Goal: Task Accomplishment & Management: Manage account settings

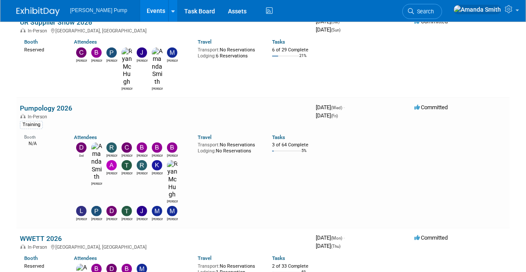
scroll to position [454, 0]
click at [32, 235] on link "WWETT 2026" at bounding box center [41, 239] width 42 height 8
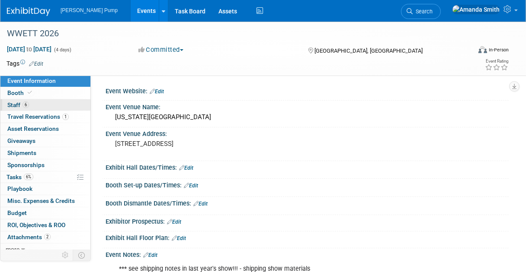
click at [51, 102] on link "6 Staff 6" at bounding box center [45, 105] width 90 height 12
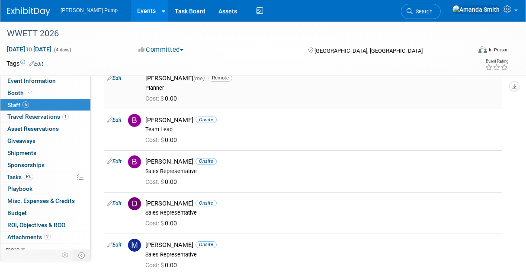
scroll to position [198, 0]
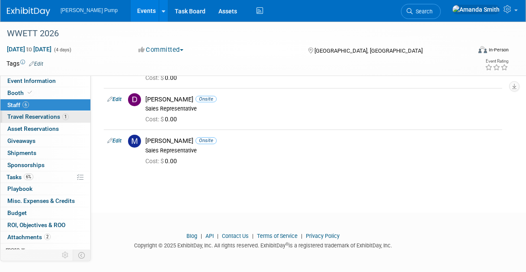
click at [52, 117] on span "Travel Reservations 1" at bounding box center [37, 116] width 61 height 7
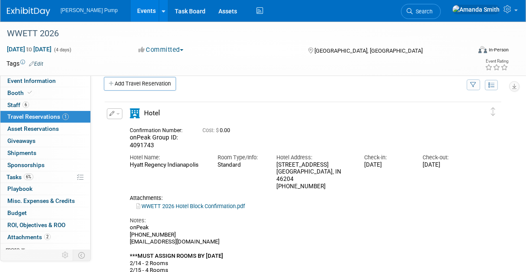
scroll to position [0, 0]
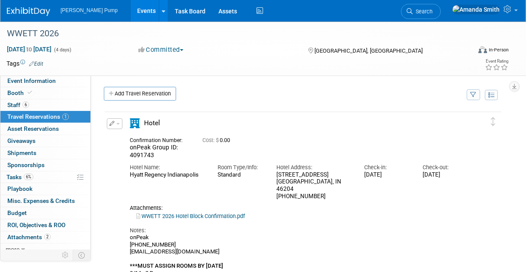
click at [131, 11] on link "Events" at bounding box center [147, 11] width 32 height 22
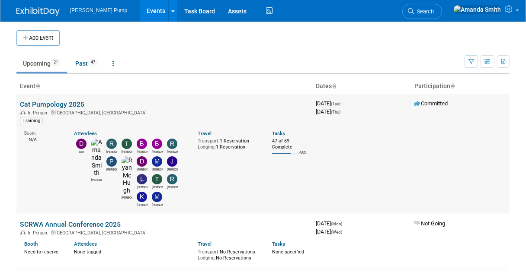
click at [45, 102] on link "Cat Pumpology 2025" at bounding box center [52, 104] width 64 height 8
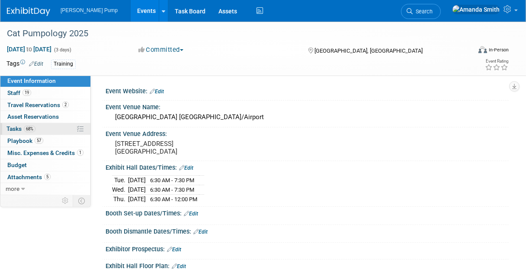
click at [45, 126] on link "68% Tasks 68%" at bounding box center [45, 129] width 90 height 12
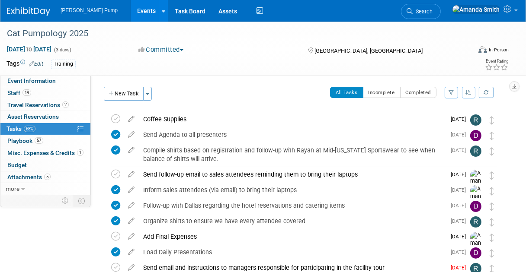
click at [469, 92] on icon "button" at bounding box center [469, 92] width 6 height 5
click at [442, 129] on link "By Due Date" at bounding box center [444, 132] width 62 height 12
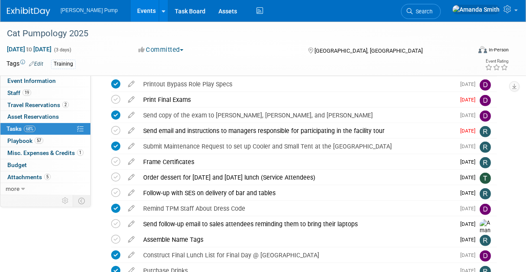
scroll to position [393, 0]
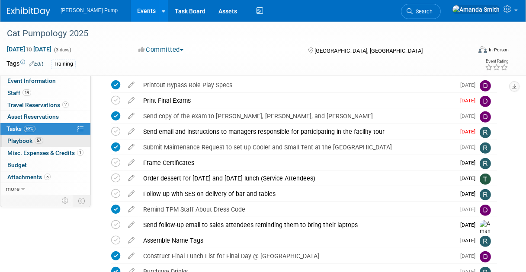
click at [25, 144] on span "Playbook 57" at bounding box center [25, 140] width 36 height 7
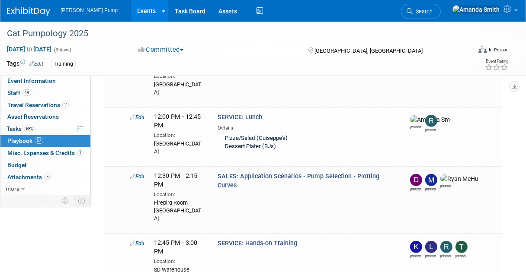
scroll to position [611, 0]
click at [514, 14] on link at bounding box center [484, 11] width 74 height 22
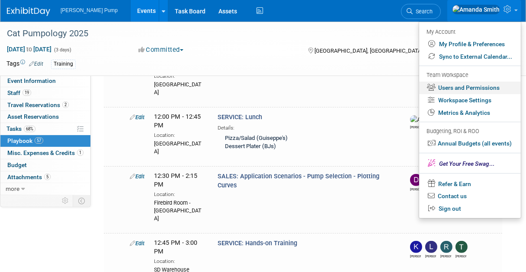
click at [464, 87] on link "Users and Permissions" at bounding box center [470, 88] width 102 height 13
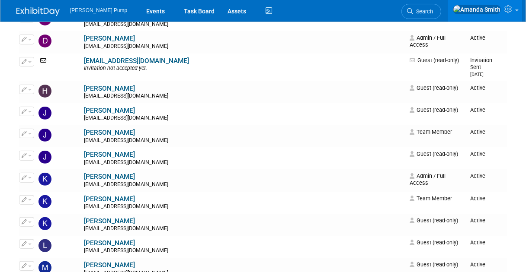
scroll to position [327, 0]
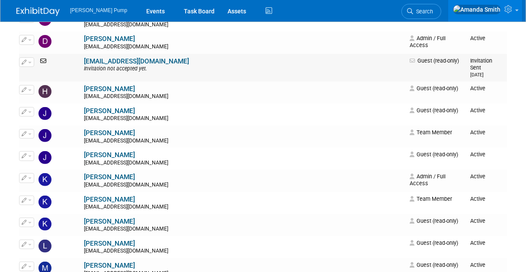
click at [24, 60] on icon "button" at bounding box center [24, 62] width 5 height 5
click at [41, 70] on link "Edit" at bounding box center [53, 76] width 68 height 12
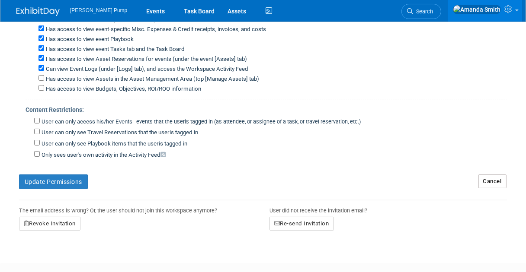
scroll to position [266, 0]
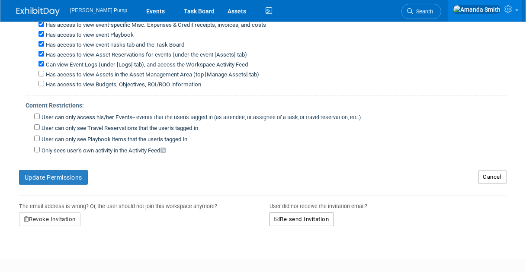
click at [301, 215] on button "Re-send Invitation" at bounding box center [301, 220] width 64 height 14
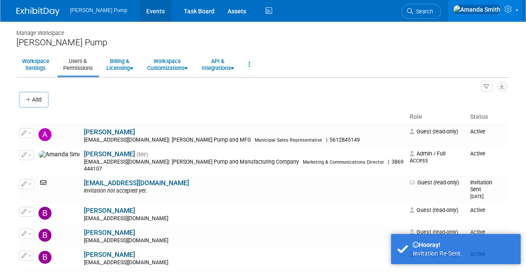
click at [140, 9] on link "Events" at bounding box center [156, 11] width 32 height 22
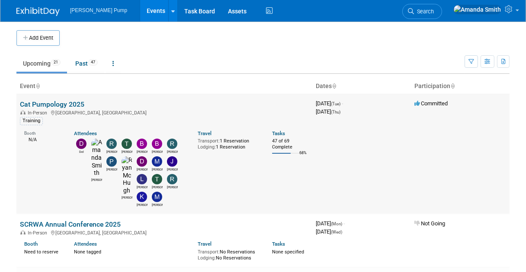
click at [35, 104] on link "Cat Pumpology 2025" at bounding box center [52, 104] width 64 height 8
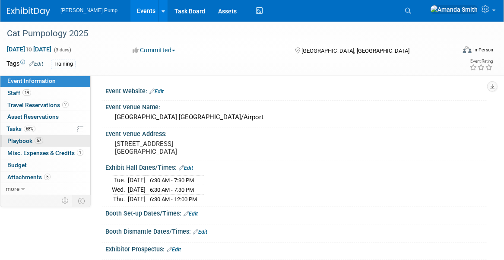
click at [26, 142] on span "Playbook 57" at bounding box center [25, 140] width 36 height 7
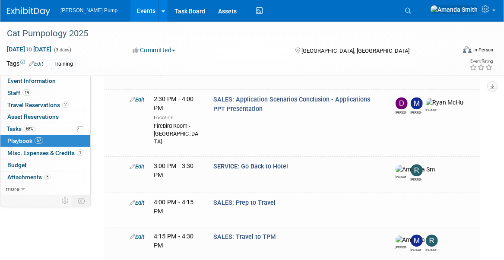
scroll to position [821, 0]
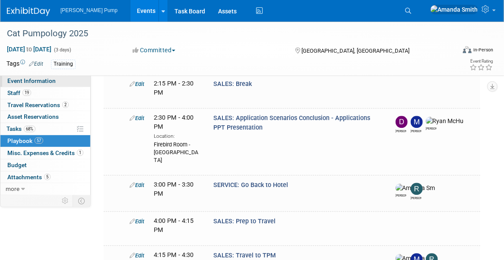
click at [14, 80] on span "Event Information" at bounding box center [31, 80] width 48 height 7
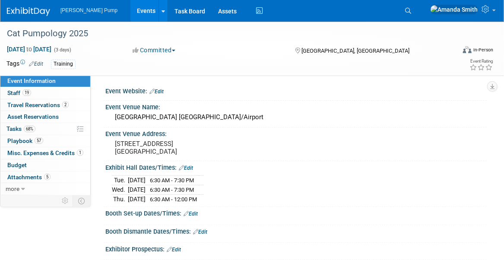
click at [131, 10] on link "Events" at bounding box center [147, 11] width 32 height 22
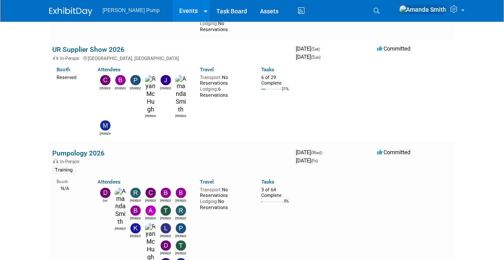
scroll to position [519, 0]
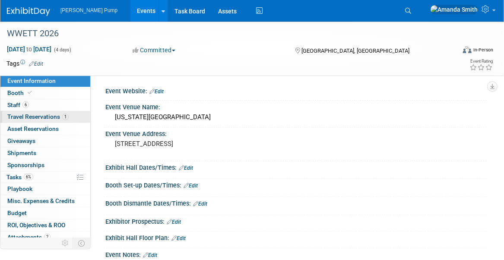
click at [42, 117] on span "Travel Reservations 1" at bounding box center [37, 116] width 61 height 7
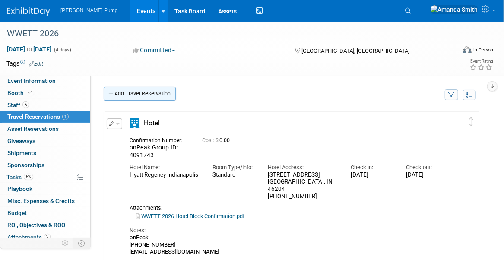
click at [148, 92] on link "Add Travel Reservation" at bounding box center [140, 94] width 72 height 14
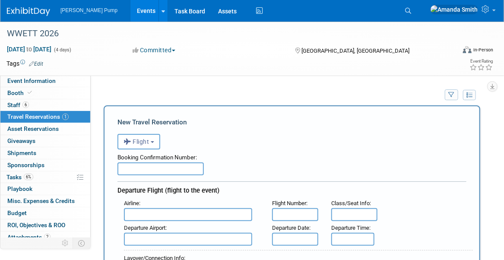
click at [148, 171] on input "text" at bounding box center [161, 169] width 86 height 13
type input "HYRSHU"
click at [185, 215] on input "text" at bounding box center [188, 214] width 128 height 13
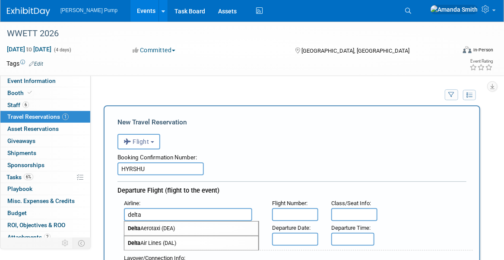
click at [177, 239] on span "Delta Air Lines (DAL)" at bounding box center [191, 243] width 134 height 14
type input "Delta Air Lines (DAL)"
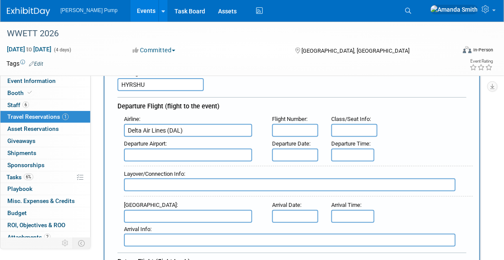
scroll to position [86, 0]
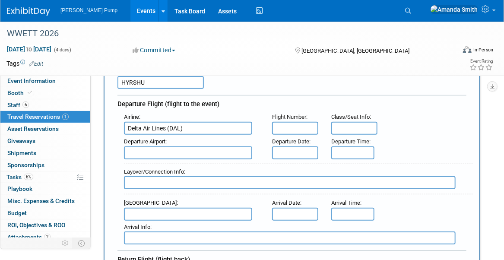
click at [300, 128] on input "text" at bounding box center [295, 128] width 46 height 13
type input "3120"
click at [349, 130] on input "text" at bounding box center [355, 128] width 46 height 13
type input "10A"
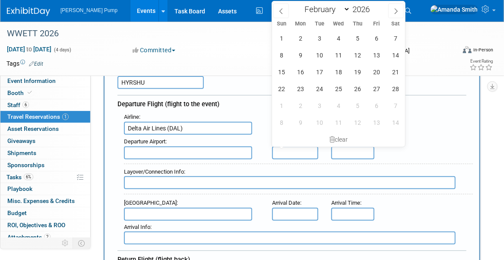
click at [306, 152] on input "text" at bounding box center [295, 153] width 46 height 13
click at [283, 72] on span "15" at bounding box center [282, 72] width 17 height 17
type input "Feb 15, 2026"
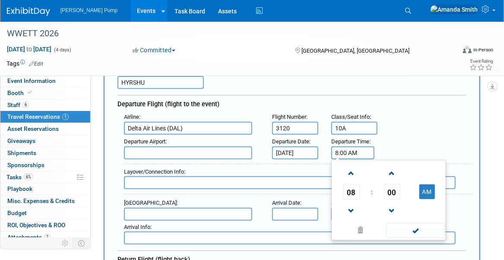
click at [363, 150] on input "8:00 AM" at bounding box center [353, 153] width 43 height 13
click at [355, 212] on span at bounding box center [351, 211] width 15 height 15
click at [355, 213] on span at bounding box center [351, 211] width 15 height 15
click at [394, 172] on span at bounding box center [392, 173] width 15 height 15
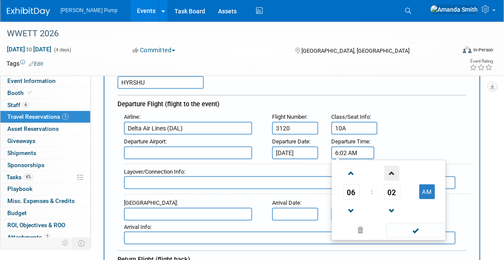
click at [394, 172] on span at bounding box center [392, 173] width 15 height 15
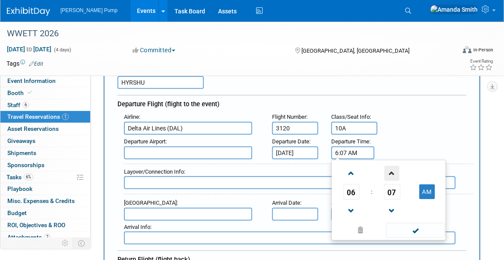
click at [394, 172] on span at bounding box center [392, 173] width 15 height 15
click at [395, 172] on span at bounding box center [392, 173] width 15 height 15
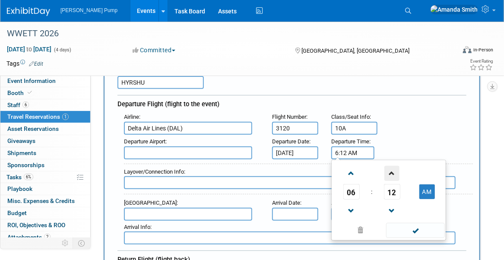
click at [395, 172] on span at bounding box center [392, 173] width 15 height 15
click at [395, 171] on span at bounding box center [392, 173] width 15 height 15
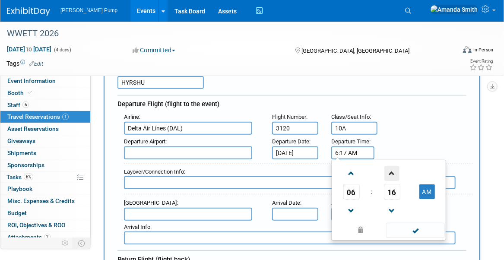
click at [395, 171] on span at bounding box center [392, 173] width 15 height 15
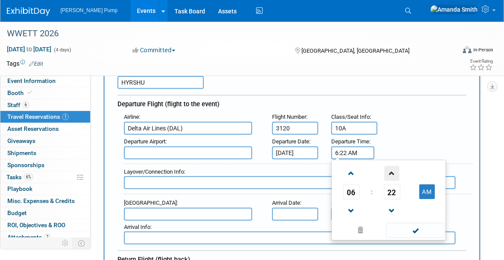
click at [395, 171] on span at bounding box center [392, 173] width 15 height 15
click at [394, 170] on span at bounding box center [392, 173] width 15 height 15
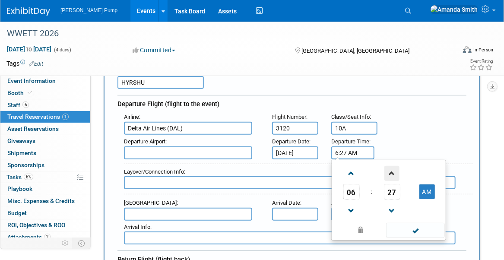
click at [394, 170] on span at bounding box center [392, 173] width 15 height 15
click at [430, 190] on button "AM" at bounding box center [428, 192] width 16 height 15
type input "6:30 PM"
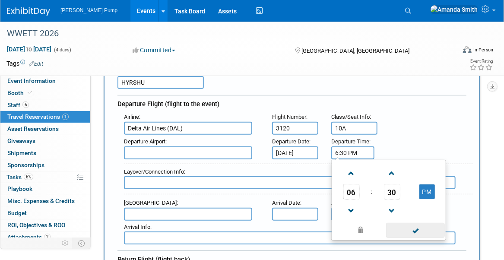
click at [424, 226] on span at bounding box center [415, 230] width 58 height 15
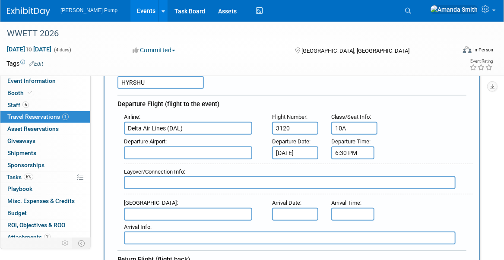
click at [164, 212] on input "text" at bounding box center [188, 214] width 128 height 13
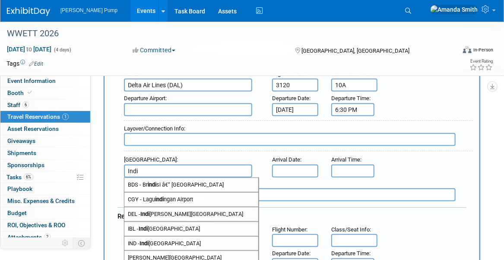
scroll to position [173, 0]
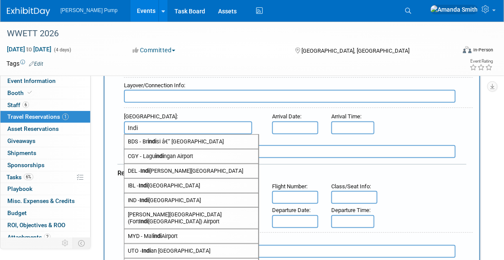
click at [178, 194] on span "IND - Indi anapolis International Airport" at bounding box center [191, 201] width 134 height 14
type input "IND - Indianapolis International Airport"
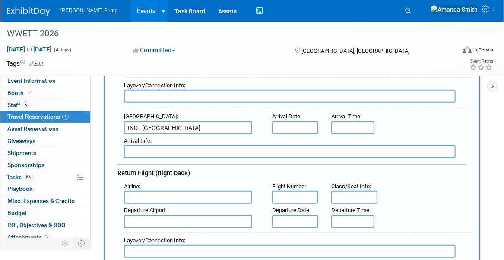
click at [279, 123] on input "text" at bounding box center [295, 127] width 46 height 13
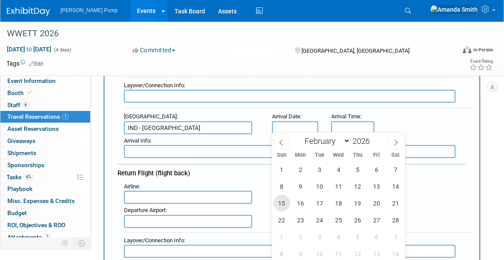
click at [283, 201] on span "15" at bounding box center [282, 203] width 17 height 17
type input "Feb 15, 2026"
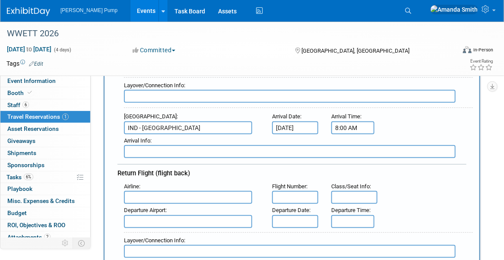
click at [351, 128] on input "8:00 AM" at bounding box center [353, 127] width 43 height 13
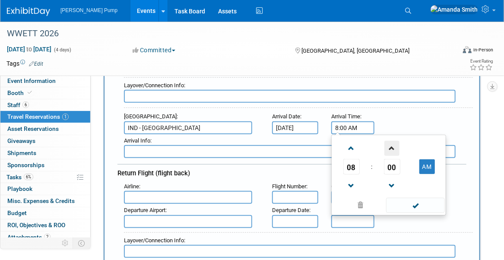
click at [395, 146] on span at bounding box center [392, 148] width 15 height 15
click at [395, 145] on span at bounding box center [392, 148] width 15 height 15
click at [396, 146] on span at bounding box center [392, 148] width 15 height 15
click at [432, 162] on button "AM" at bounding box center [428, 166] width 16 height 15
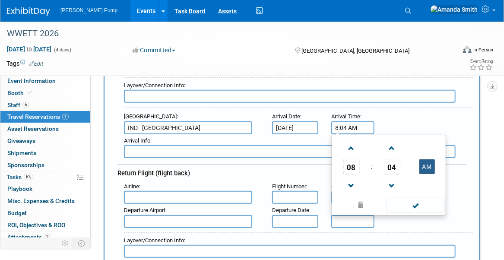
type input "8:04 PM"
click at [417, 204] on span at bounding box center [415, 205] width 58 height 15
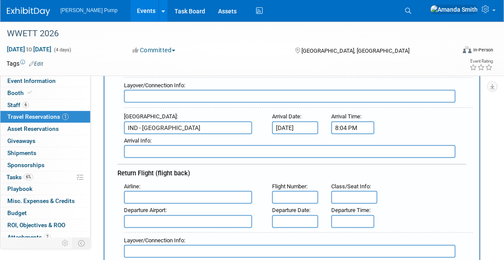
click at [163, 196] on input "text" at bounding box center [188, 197] width 128 height 13
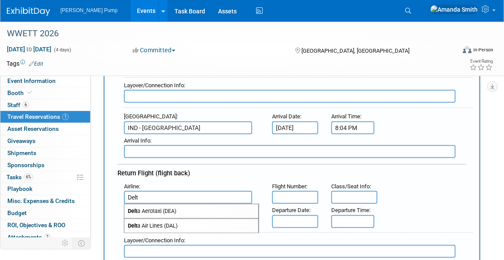
click at [176, 222] on span "Delt a Air Lines (DAL)" at bounding box center [191, 226] width 134 height 14
type input "Delta Air Lines (DAL)"
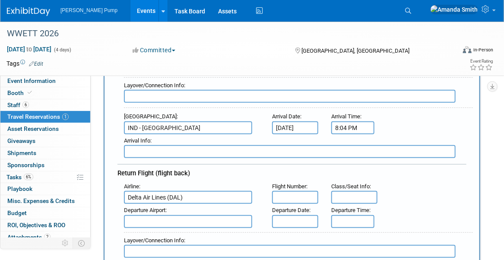
click at [307, 194] on input "text" at bounding box center [295, 197] width 46 height 13
type input "3120"
click at [340, 195] on input "text" at bounding box center [355, 197] width 46 height 13
type input "12D"
click at [170, 222] on input "text" at bounding box center [188, 221] width 128 height 13
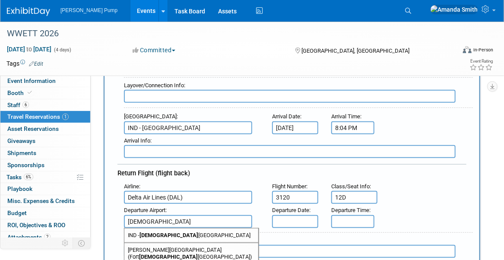
click at [171, 231] on span "IND - Indian apolis International Airport" at bounding box center [191, 236] width 134 height 14
type input "IND - Indianapolis International Airport"
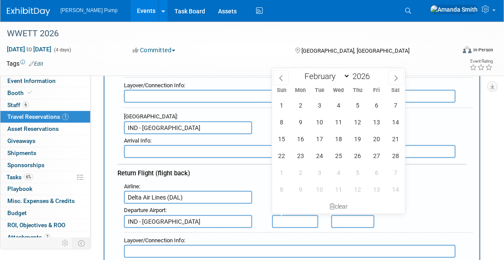
click at [301, 216] on input "text" at bounding box center [295, 221] width 46 height 13
click at [376, 140] on span "20" at bounding box center [376, 139] width 17 height 17
type input "Feb 20, 2026"
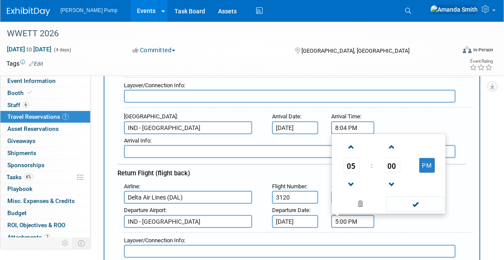
click at [348, 220] on input "5:00 PM" at bounding box center [353, 221] width 43 height 13
click at [352, 141] on span at bounding box center [351, 147] width 15 height 15
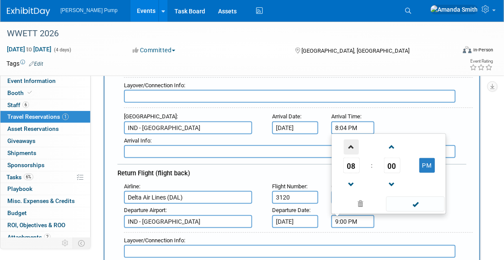
click at [352, 141] on span at bounding box center [351, 147] width 15 height 15
click at [393, 181] on span at bounding box center [392, 184] width 15 height 15
click at [392, 180] on span at bounding box center [392, 184] width 15 height 15
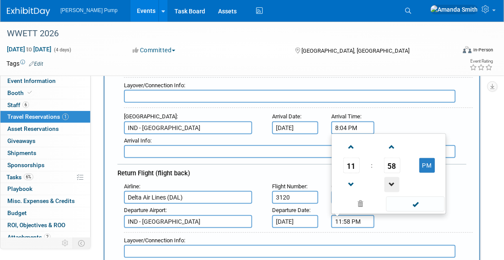
click at [392, 180] on span at bounding box center [392, 184] width 15 height 15
click at [392, 179] on span at bounding box center [392, 184] width 15 height 15
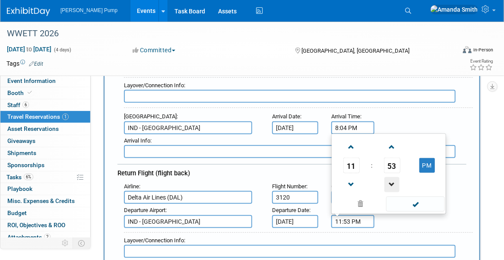
click at [392, 179] on span at bounding box center [392, 184] width 15 height 15
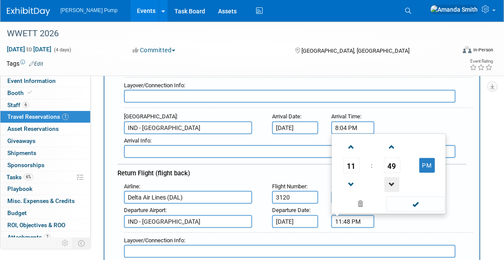
click at [392, 179] on span at bounding box center [392, 184] width 15 height 15
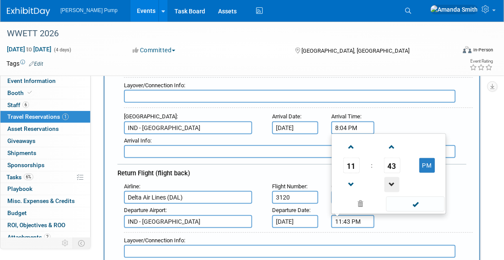
click at [392, 179] on span at bounding box center [392, 184] width 15 height 15
click at [395, 140] on span at bounding box center [392, 147] width 15 height 15
click at [429, 169] on button "PM" at bounding box center [428, 165] width 16 height 15
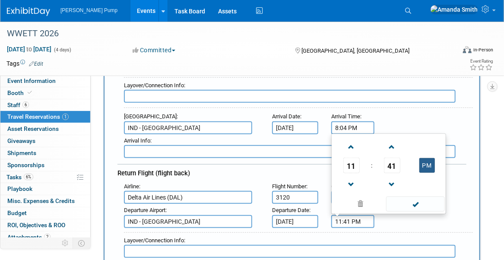
type input "11:41 AM"
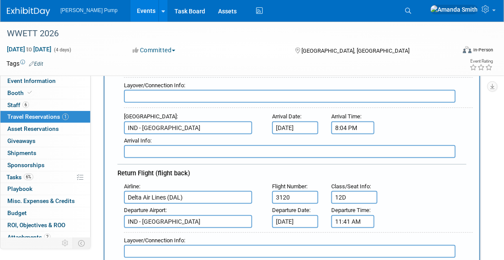
click at [451, 193] on div "Airline : Delta Air Lines (DAL) Flight Number : 3120 Class/Seat Info : 12D" at bounding box center [296, 192] width 356 height 24
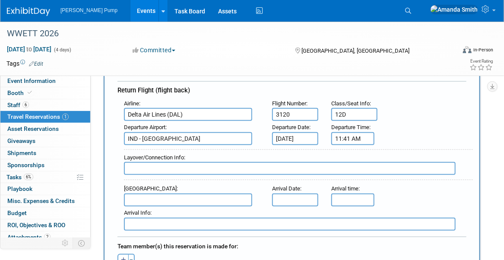
scroll to position [259, 0]
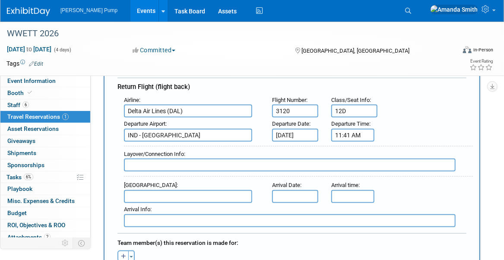
click at [238, 166] on input "text" at bounding box center [290, 165] width 332 height 13
type input "Layover in Atlanta, then DL3056 seat 11C"
click at [236, 191] on input "text" at bounding box center [188, 196] width 128 height 13
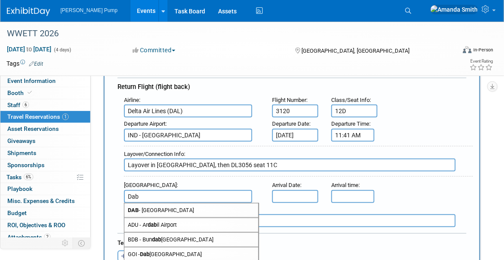
click at [234, 210] on span "DAB - Daytona Beach International Airport" at bounding box center [191, 211] width 134 height 14
type input "DAB - Daytona Beach International Airport"
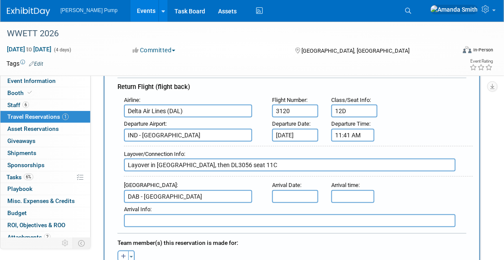
click at [297, 192] on input "text" at bounding box center [295, 196] width 46 height 13
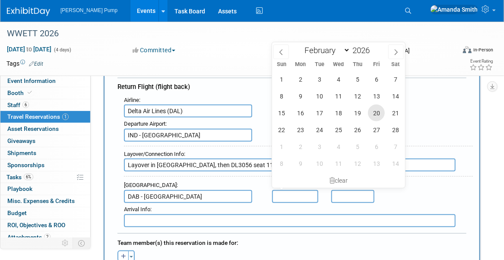
click at [381, 112] on span "20" at bounding box center [376, 113] width 17 height 17
type input "Feb 20, 2026"
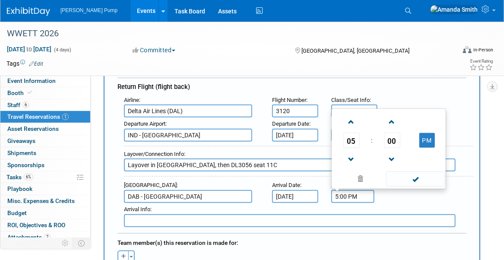
click at [362, 190] on input "5:00 PM" at bounding box center [353, 196] width 43 height 13
click at [395, 152] on span at bounding box center [392, 159] width 15 height 15
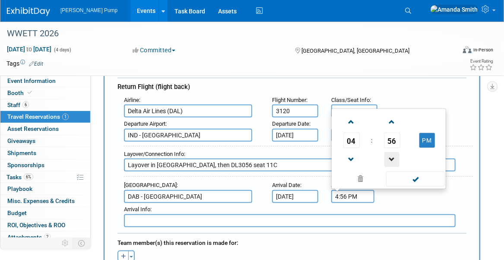
click at [395, 152] on span at bounding box center [392, 159] width 15 height 15
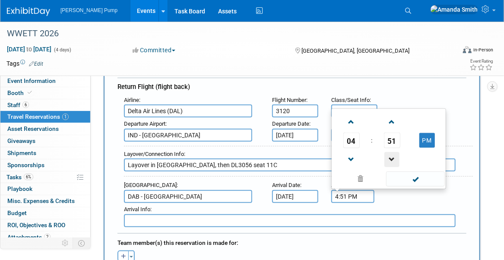
click at [395, 152] on span at bounding box center [392, 159] width 15 height 15
click at [353, 115] on span at bounding box center [351, 122] width 15 height 15
type input "5:49 PM"
click at [421, 178] on span at bounding box center [415, 179] width 58 height 15
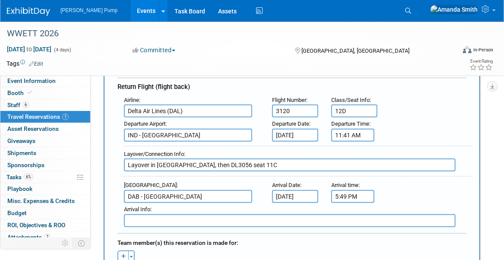
click at [434, 191] on div "Arrival Airport : DAB - Daytona Beach International Airport Arrival Date : Feb …" at bounding box center [296, 191] width 356 height 24
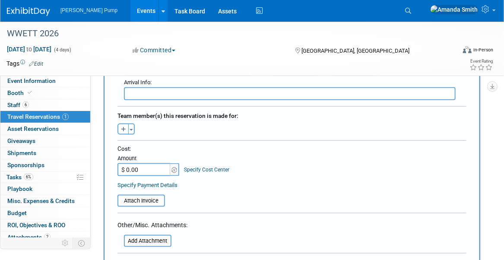
scroll to position [389, 0]
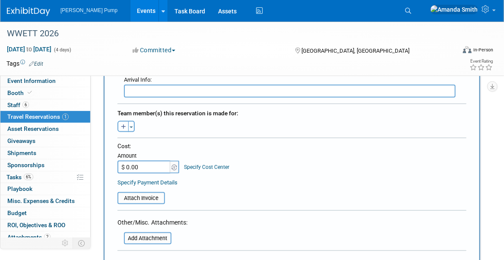
click at [123, 124] on icon "button" at bounding box center [123, 127] width 5 height 6
select select
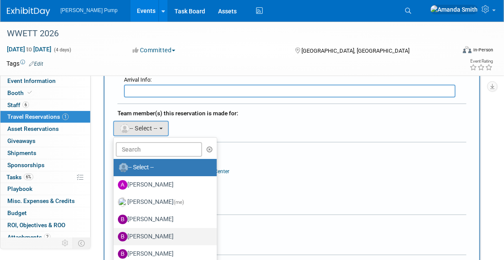
click at [143, 230] on label "[PERSON_NAME]" at bounding box center [163, 237] width 90 height 14
click at [115, 233] on input "[PERSON_NAME]" at bounding box center [112, 236] width 6 height 6
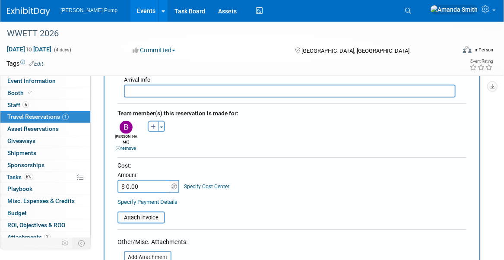
click at [293, 163] on div "Cost: Amount $ 0.00 Specify Cost Center Cost Center -- Not Specified --" at bounding box center [292, 178] width 349 height 32
click at [141, 180] on input "$ 0.00" at bounding box center [145, 186] width 54 height 13
type input "$ 628.17"
click at [153, 213] on input "file" at bounding box center [112, 218] width 103 height 10
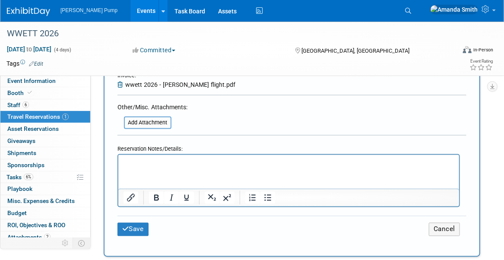
scroll to position [562, 0]
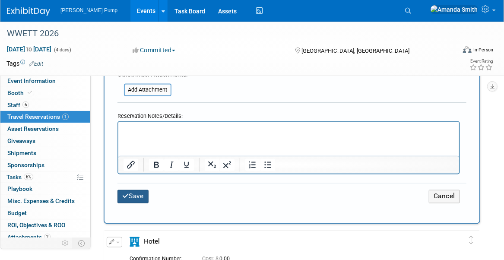
click at [128, 190] on button "Save" at bounding box center [133, 196] width 31 height 13
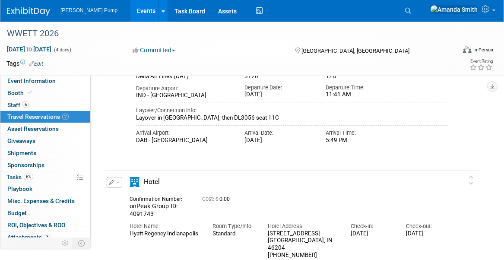
scroll to position [163, 0]
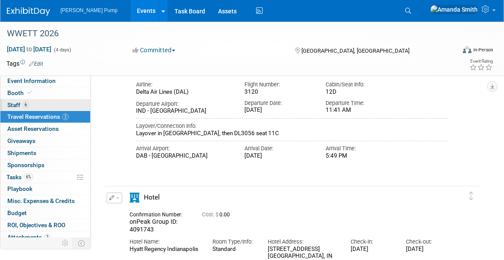
click at [36, 105] on link "6 Staff 6" at bounding box center [45, 105] width 90 height 12
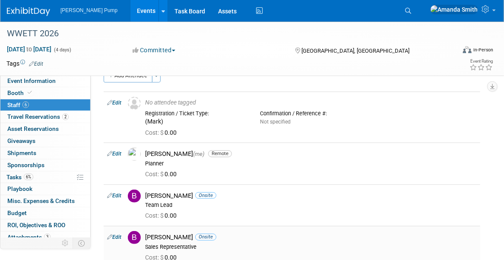
scroll to position [0, 0]
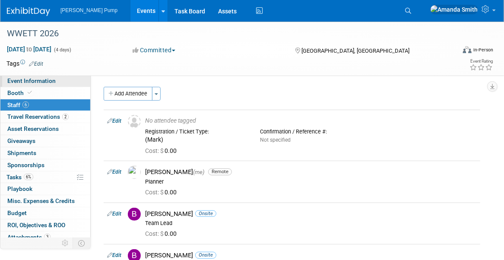
click at [22, 79] on span "Event Information" at bounding box center [31, 80] width 48 height 7
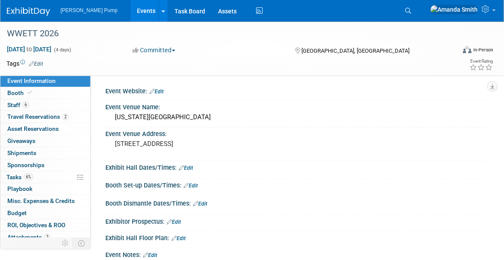
click at [191, 167] on link "Edit" at bounding box center [186, 168] width 14 height 6
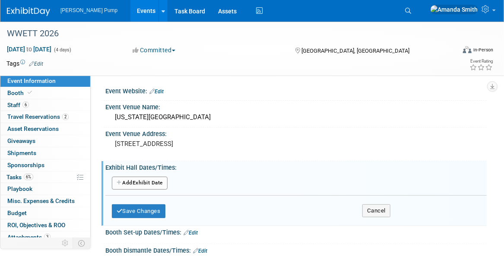
click at [149, 182] on button "Add Another Exhibit Date" at bounding box center [140, 183] width 56 height 13
select select "1"
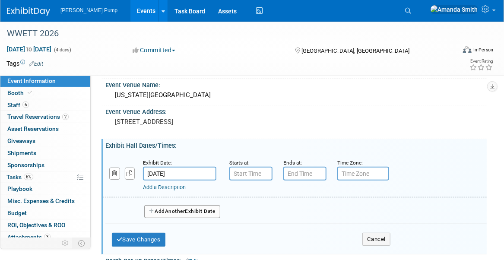
scroll to position [43, 0]
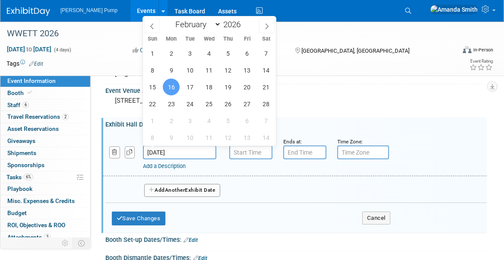
click at [182, 153] on input "Feb 16, 2026" at bounding box center [179, 153] width 73 height 14
click at [192, 91] on span "17" at bounding box center [190, 87] width 17 height 17
type input "Feb 17, 2026"
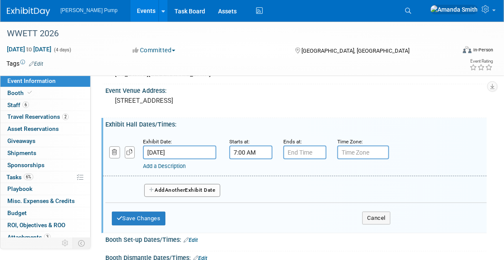
click at [244, 155] on input "7:00 AM" at bounding box center [251, 153] width 43 height 14
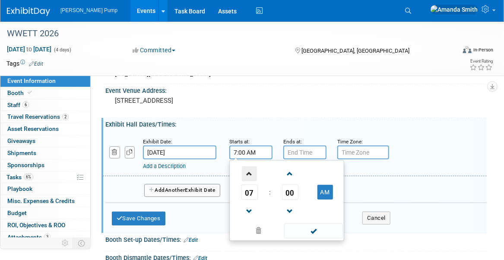
click at [251, 172] on span at bounding box center [249, 173] width 15 height 15
type input "9:00 AM"
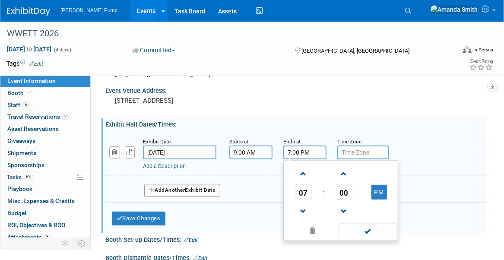
click at [295, 154] on input "7:00 PM" at bounding box center [305, 153] width 43 height 14
click at [301, 210] on span at bounding box center [303, 211] width 15 height 15
type input "5:00 PM"
click at [325, 125] on div "Exhibit Hall Dates/Times: Edit" at bounding box center [296, 123] width 382 height 11
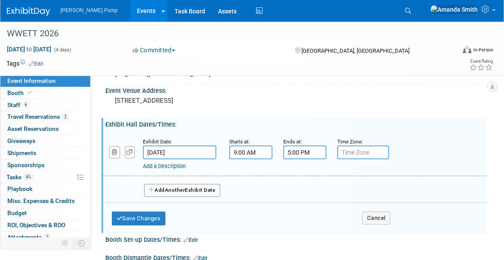
click at [163, 165] on link "Add a Description" at bounding box center [164, 166] width 43 height 6
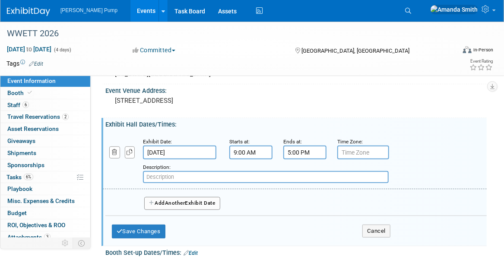
click at [135, 169] on div "Add a Description Description:" at bounding box center [261, 171] width 331 height 24
drag, startPoint x: 164, startPoint y: 204, endPoint x: 169, endPoint y: 204, distance: 5.2
click at [164, 204] on button "Add Another Exhibit Date" at bounding box center [182, 203] width 76 height 13
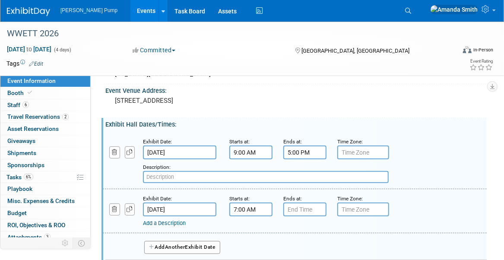
click at [257, 207] on input "7:00 AM" at bounding box center [251, 210] width 43 height 14
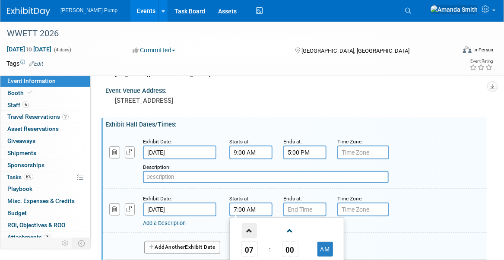
click at [247, 226] on span at bounding box center [249, 230] width 15 height 15
type input "9:00 AM"
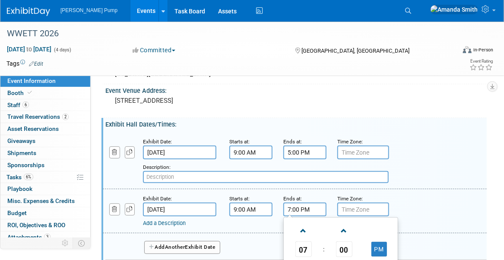
click at [295, 207] on input "7:00 PM" at bounding box center [305, 210] width 43 height 14
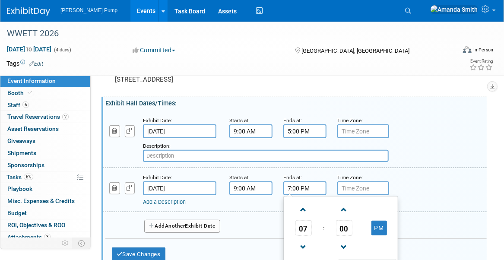
scroll to position [86, 0]
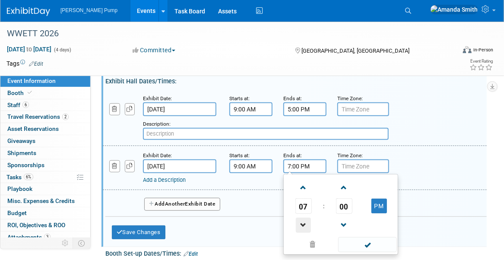
click at [308, 225] on span at bounding box center [303, 225] width 15 height 15
type input "5:00 PM"
click at [241, 181] on div "Add a Description" at bounding box center [282, 180] width 278 height 8
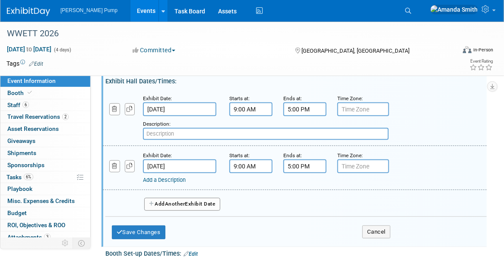
click at [176, 201] on span "Another" at bounding box center [175, 204] width 20 height 6
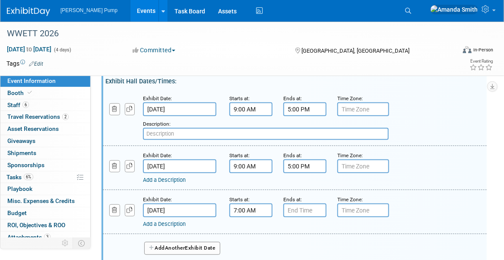
click at [262, 208] on input "7:00 AM" at bounding box center [251, 211] width 43 height 14
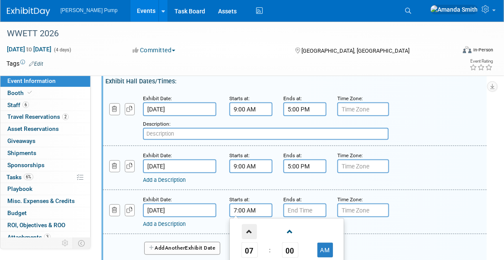
click at [251, 229] on span at bounding box center [249, 231] width 15 height 15
type input "9:00 AM"
click at [309, 213] on input "7:00 PM" at bounding box center [305, 211] width 43 height 14
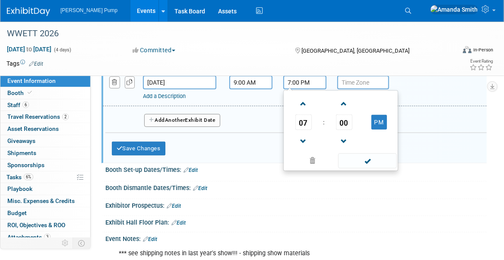
scroll to position [216, 0]
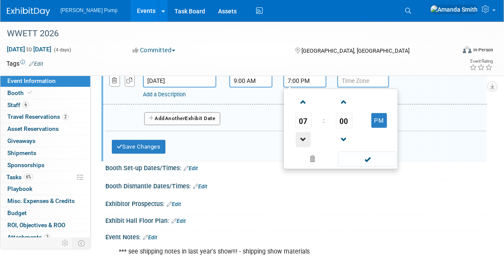
click at [301, 137] on span at bounding box center [303, 139] width 15 height 15
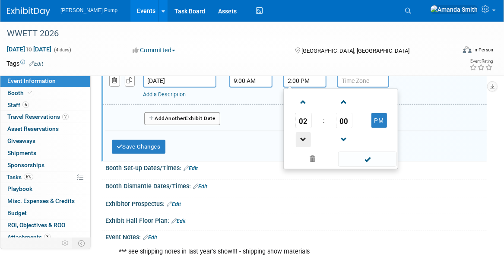
click at [301, 137] on span at bounding box center [303, 139] width 15 height 15
type input "1:00 PM"
click at [281, 175] on div "Booth Set-up Dates/Times: Edit Save Changes Cancel" at bounding box center [295, 171] width 386 height 18
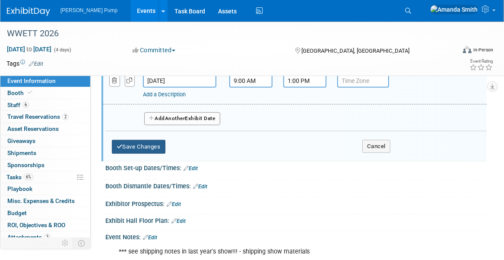
click at [162, 143] on button "Save Changes" at bounding box center [139, 147] width 54 height 14
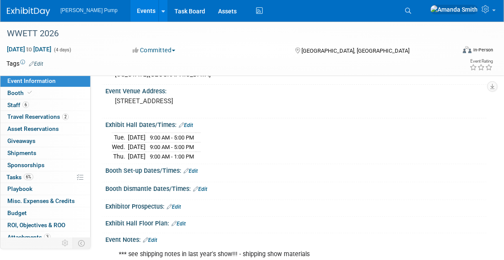
scroll to position [43, 0]
click at [22, 89] on span "Booth" at bounding box center [20, 92] width 26 height 7
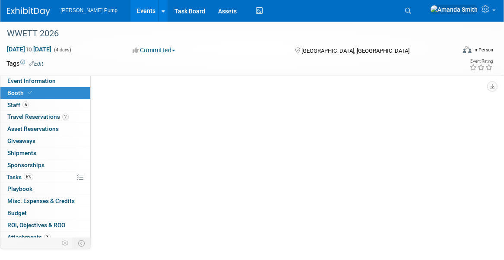
scroll to position [0, 0]
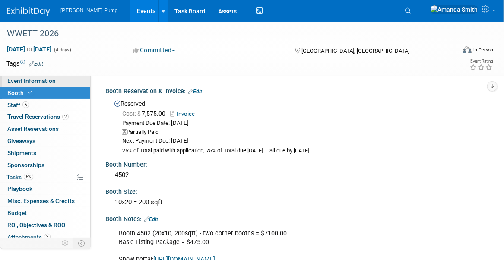
click at [19, 81] on span "Event Information" at bounding box center [31, 80] width 48 height 7
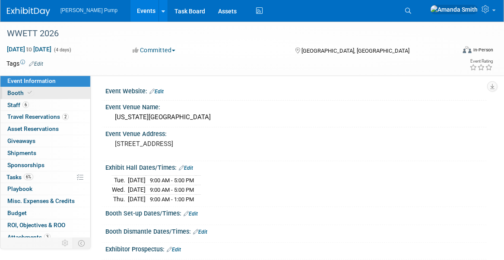
click at [36, 89] on link "Booth" at bounding box center [45, 93] width 90 height 12
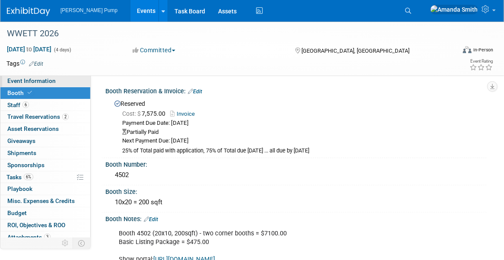
click at [52, 80] on span "Event Information" at bounding box center [31, 80] width 48 height 7
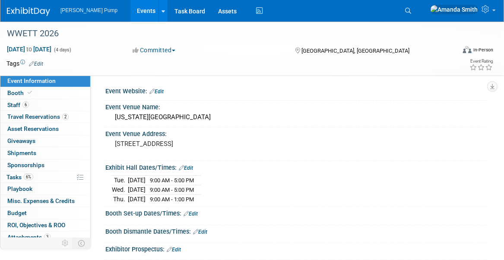
click at [196, 212] on link "Edit" at bounding box center [191, 214] width 14 height 6
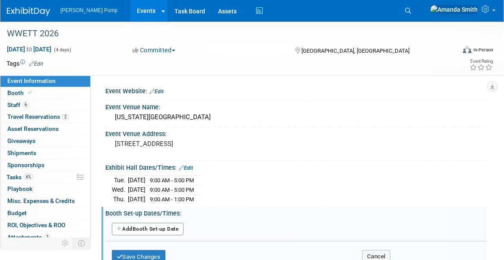
click at [181, 225] on button "Add Another Booth Set-up Date" at bounding box center [148, 229] width 72 height 13
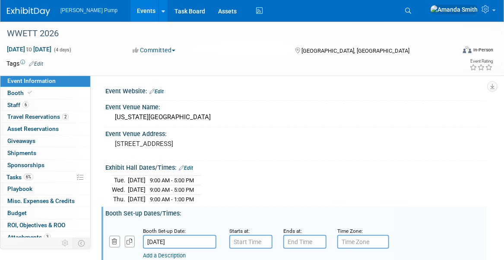
scroll to position [43, 0]
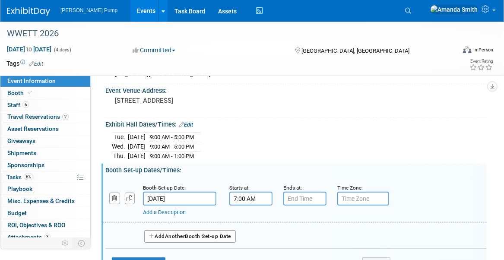
click at [237, 197] on input "7:00 AM" at bounding box center [251, 199] width 43 height 14
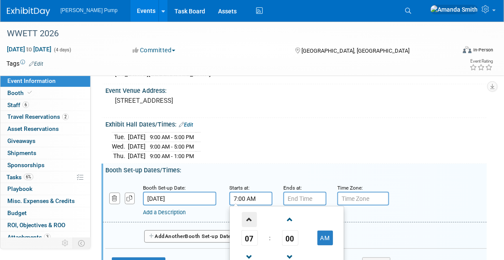
drag, startPoint x: 250, startPoint y: 215, endPoint x: 256, endPoint y: 213, distance: 6.4
click at [250, 214] on span at bounding box center [249, 219] width 15 height 15
type input "8:00 AM"
click at [303, 193] on input "7:00 PM" at bounding box center [305, 199] width 43 height 14
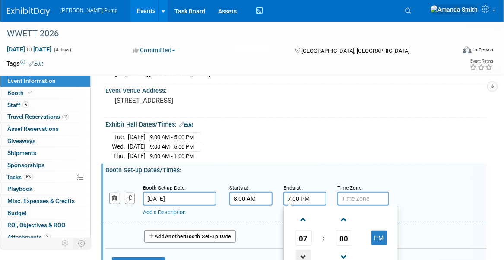
click at [305, 250] on span at bounding box center [303, 257] width 15 height 15
type input "5:00 PM"
click at [402, 187] on div "Add a Description Description:" at bounding box center [294, 199] width 397 height 33
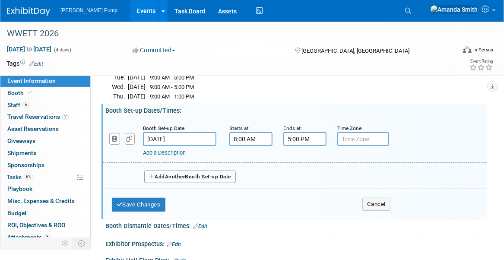
scroll to position [130, 0]
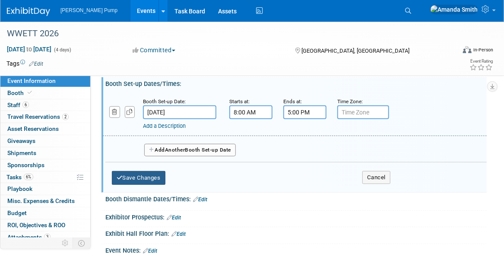
drag, startPoint x: 156, startPoint y: 178, endPoint x: 179, endPoint y: 178, distance: 23.3
click at [156, 178] on button "Save Changes" at bounding box center [139, 178] width 54 height 14
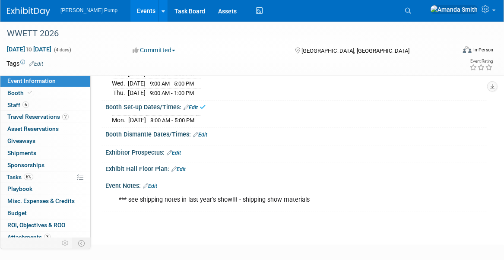
scroll to position [86, 0]
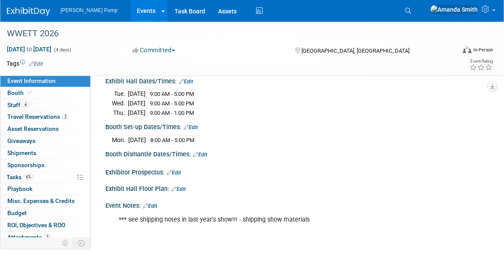
click at [194, 128] on link "Edit" at bounding box center [191, 127] width 14 height 6
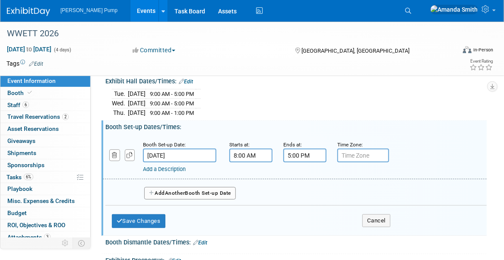
click at [171, 168] on link "Add a Description" at bounding box center [164, 169] width 43 height 6
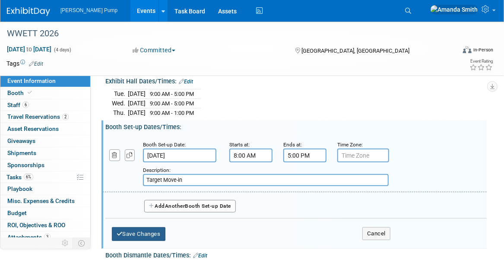
type input "Target Move-in"
click at [160, 227] on button "Save Changes" at bounding box center [139, 234] width 54 height 14
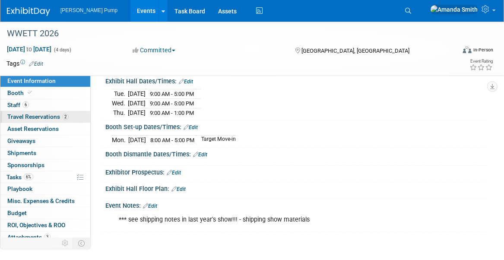
click at [27, 116] on span "Travel Reservations 2" at bounding box center [37, 116] width 61 height 7
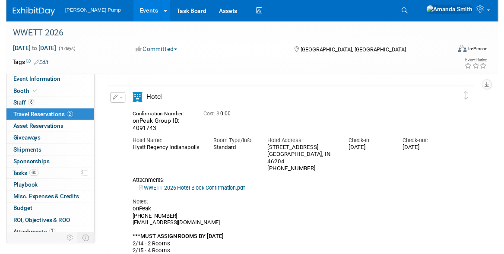
scroll to position [250, 0]
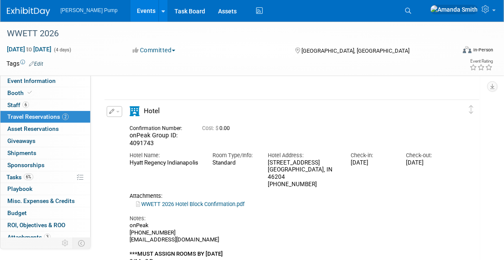
click at [110, 109] on icon "button" at bounding box center [112, 111] width 6 height 5
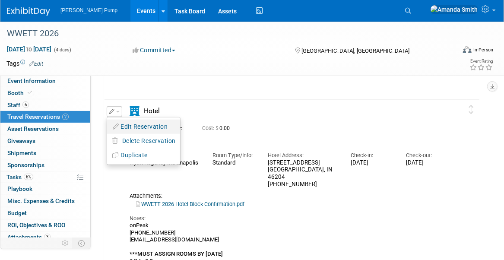
click at [153, 124] on button "Edit Reservation" at bounding box center [143, 127] width 73 height 13
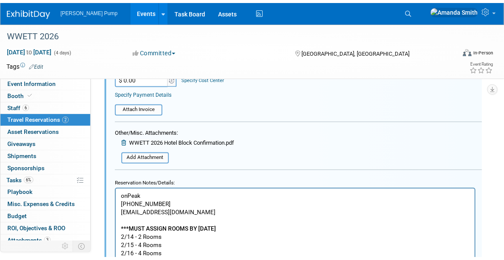
scroll to position [683, 0]
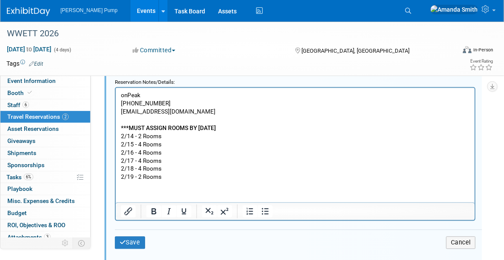
click at [196, 136] on p "onPeak 800-724-0968 WWETThotels@onpeak.com ***MUST ASSIGN ROOMS BY NOVEMBER 1 2…" at bounding box center [295, 136] width 349 height 90
click at [247, 128] on p "onPeak 800-724-0968 WWETThotels@onpeak.com ***MUST ASSIGN ROOMS BY NOVEMBER 1 2…" at bounding box center [295, 136] width 349 height 90
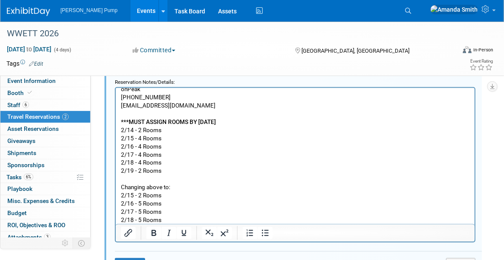
scroll to position [14, 0]
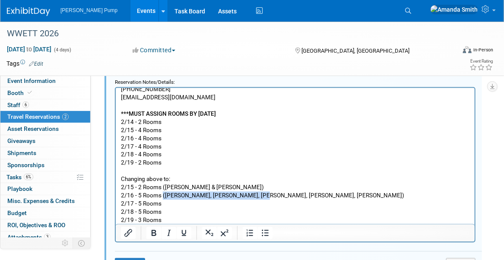
copy p "(Brian, Dave, Bobby, Martin, Mark)"
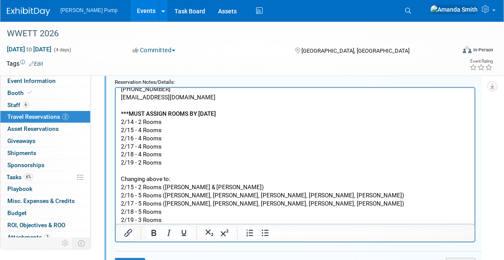
click at [188, 211] on p "2/18 - 5 Rooms" at bounding box center [295, 211] width 349 height 8
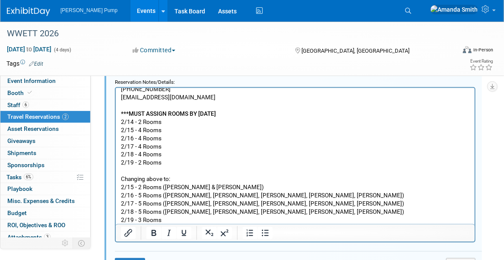
click at [173, 221] on p "2/19 - 3 Rooms" at bounding box center [295, 220] width 349 height 8
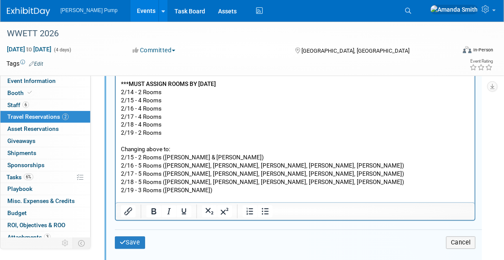
scroll to position [727, 0]
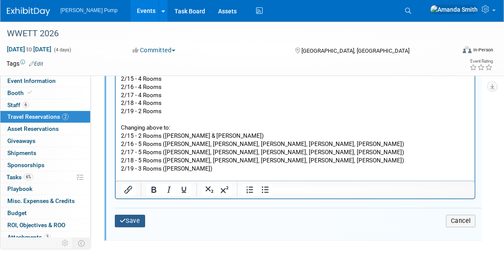
click at [134, 220] on button "Save" at bounding box center [130, 221] width 30 height 13
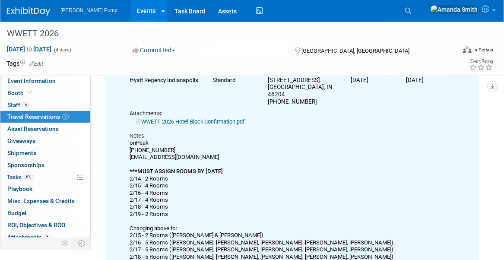
scroll to position [381, 0]
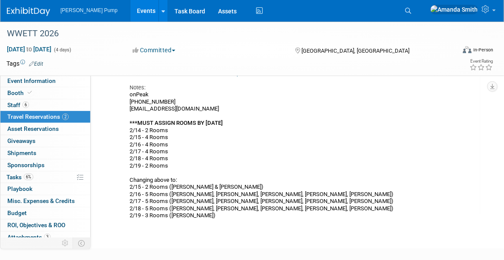
click at [207, 140] on div "onPeak 800-724-0968 WWETThotels@onpeak.com ***MUST ASSIGN ROOMS BY NOVEMBER 1 2…" at bounding box center [289, 155] width 319 height 128
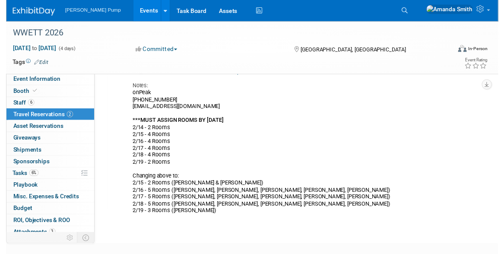
scroll to position [251, 0]
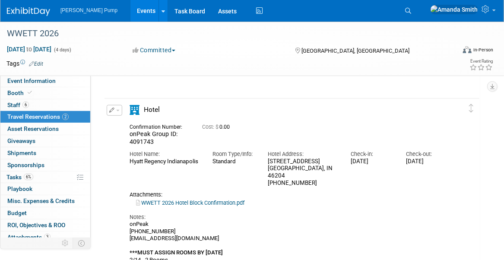
click at [111, 110] on icon "button" at bounding box center [112, 110] width 6 height 5
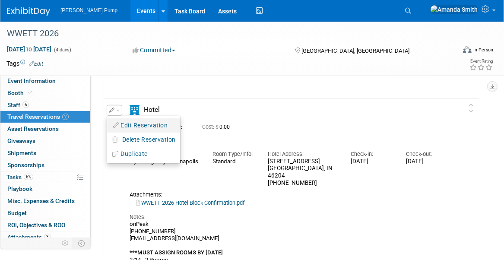
click at [154, 119] on button "Edit Reservation" at bounding box center [143, 125] width 73 height 13
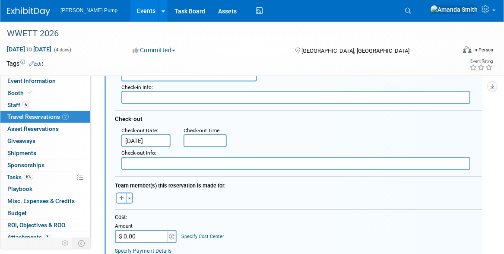
scroll to position [510, 0]
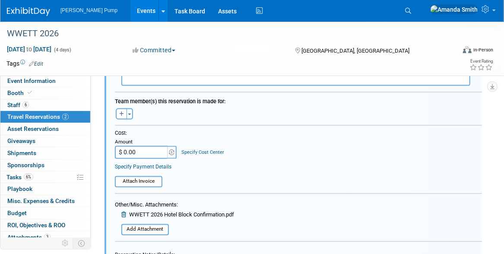
click at [123, 212] on icon at bounding box center [124, 215] width 6 height 6
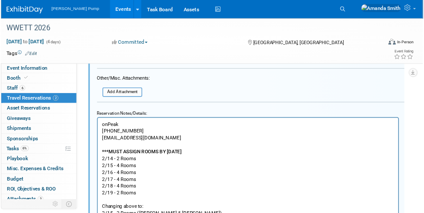
scroll to position [640, 0]
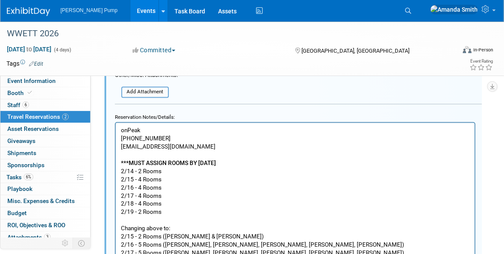
click at [169, 214] on p "onPeak 800-724-0968 WWETThotels@onpeak.com ***MUST ASSIGN ROOMS BY NOVEMBER 1 2…" at bounding box center [295, 199] width 349 height 147
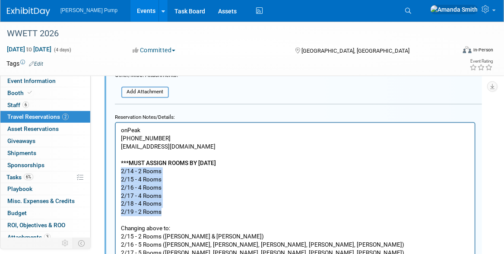
drag, startPoint x: 172, startPoint y: 214, endPoint x: 120, endPoint y: 172, distance: 67.6
click at [120, 172] on html "onPeak 800-724-0968 WWETThotels@onpeak.com ***MUST ASSIGN ROOMS BY NOVEMBER 1 2…" at bounding box center [294, 198] width 359 height 151
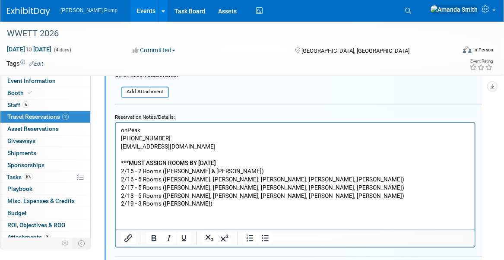
click at [284, 201] on p "onPeak 800-724-0968 WWETThotels@onpeak.com ***MUST ASSIGN ROOMS BY NOVEMBER 1 2…" at bounding box center [295, 167] width 349 height 82
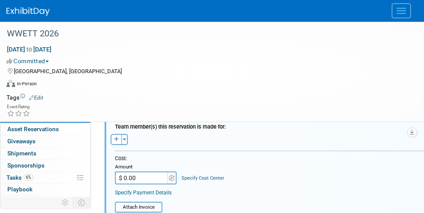
scroll to position [593, 0]
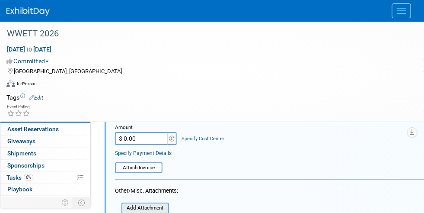
click at [150, 203] on input "file" at bounding box center [116, 208] width 103 height 10
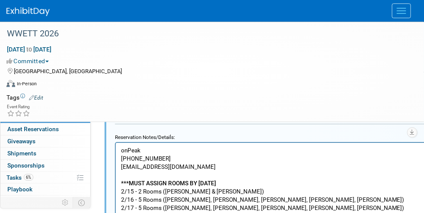
scroll to position [809, 0]
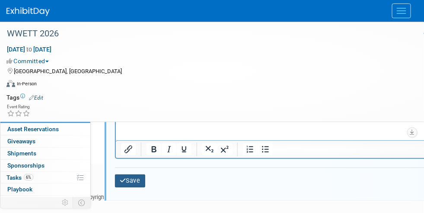
click at [124, 177] on icon "submit" at bounding box center [123, 180] width 6 height 6
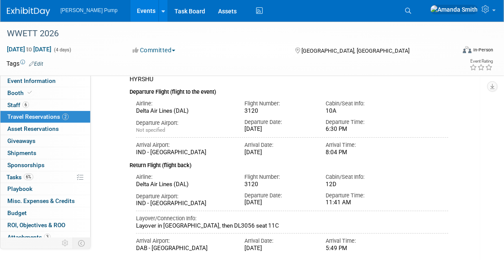
scroll to position [0, 0]
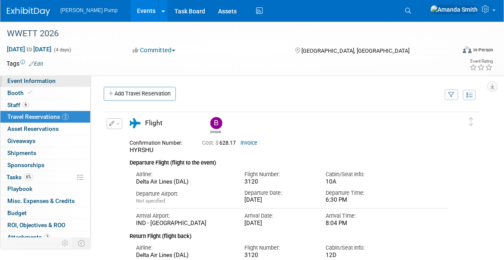
click at [24, 83] on span "Event Information" at bounding box center [31, 80] width 48 height 7
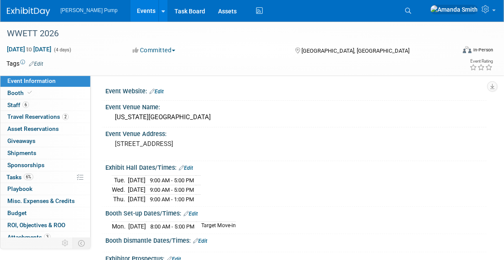
click at [159, 90] on link "Edit" at bounding box center [157, 92] width 14 height 6
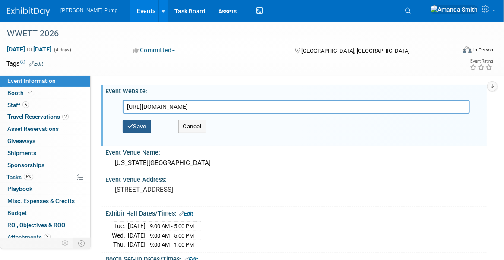
type input "https://www.wwettshow.com/en/exhibit/why-exhibit.html"
click at [144, 127] on button "Save" at bounding box center [137, 126] width 29 height 13
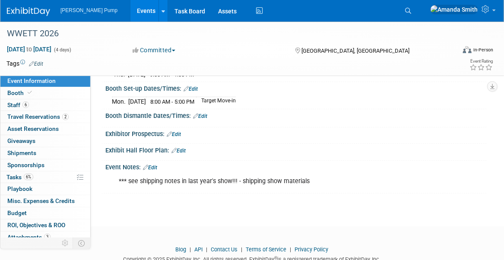
scroll to position [158, 0]
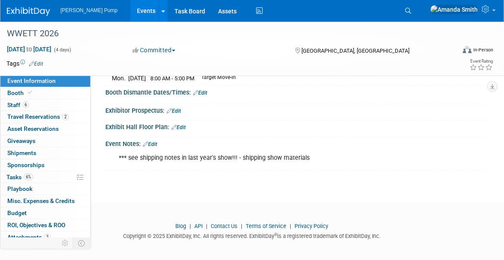
click at [178, 124] on link "Edit" at bounding box center [179, 127] width 14 height 6
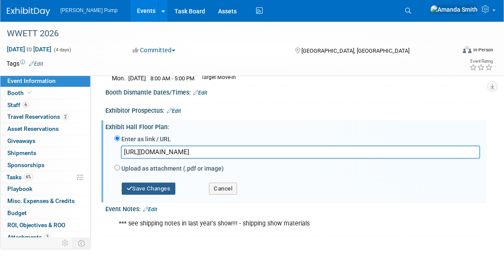
type input "https://ge26wwett.mapyourshow.com/8_0/floorplan/"
click at [143, 185] on button "Save Changes" at bounding box center [149, 189] width 54 height 12
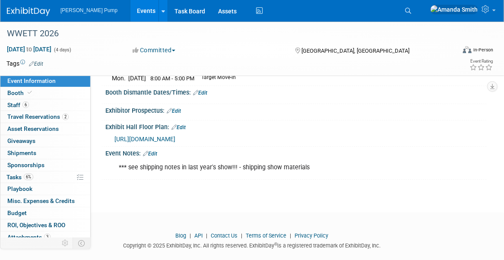
click at [131, 9] on link "Events" at bounding box center [147, 11] width 32 height 22
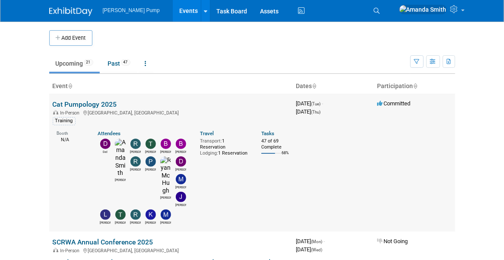
click at [83, 105] on link "Cat Pumpology 2025" at bounding box center [85, 104] width 64 height 8
